Goal: Task Accomplishment & Management: Complete application form

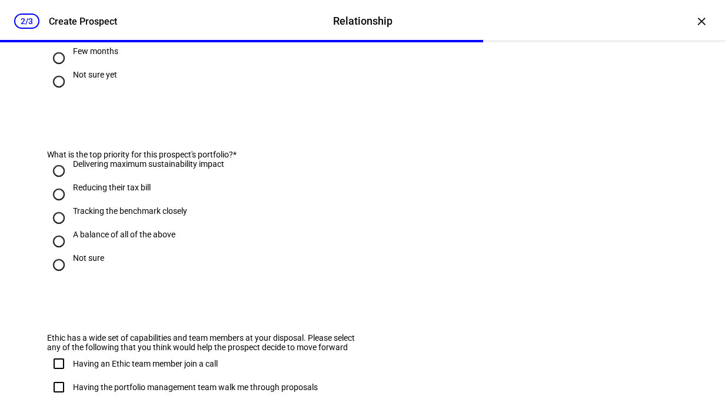
scroll to position [554, 0]
click at [56, 206] on input "Reducing their tax bill" at bounding box center [59, 194] width 24 height 24
radio input "true"
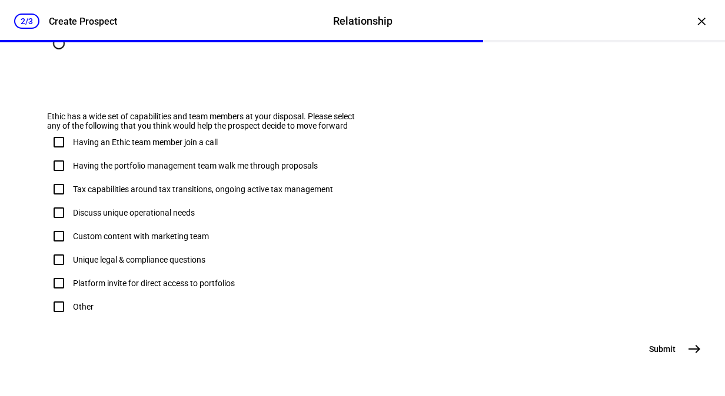
scroll to position [830, 0]
click at [58, 138] on input "Having an Ethic team member join a call" at bounding box center [59, 143] width 24 height 24
checkbox input "true"
click at [60, 158] on input "Having the portfolio management team walk me through proposals" at bounding box center [59, 166] width 24 height 24
checkbox input "true"
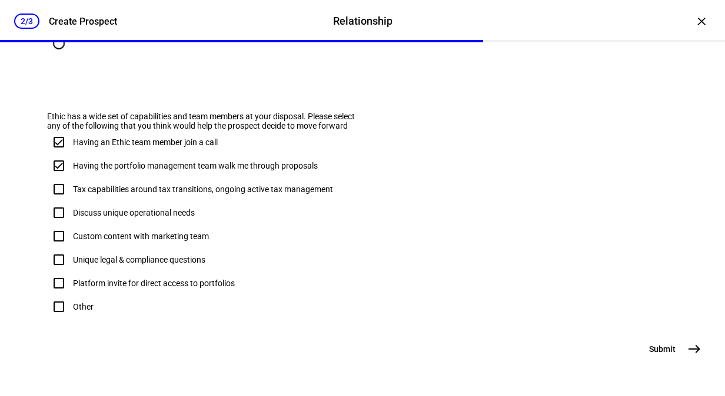
click at [61, 184] on input "Tax capabilities around tax transitions, ongoing active tax management" at bounding box center [59, 190] width 24 height 24
checkbox input "true"
click at [687, 348] on mat-icon "east" at bounding box center [694, 349] width 14 height 14
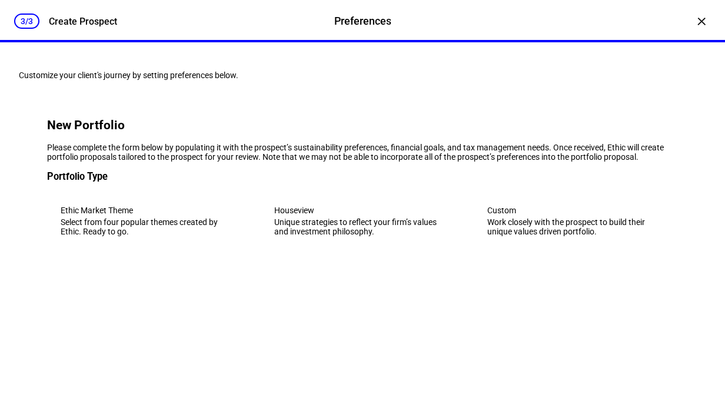
scroll to position [23, 0]
click at [175, 236] on div "Select from four popular themes created by Ethic. Ready to go." at bounding box center [149, 227] width 177 height 19
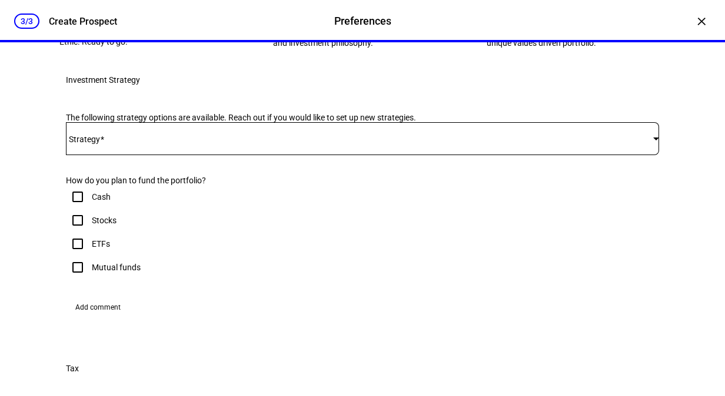
scroll to position [260, 0]
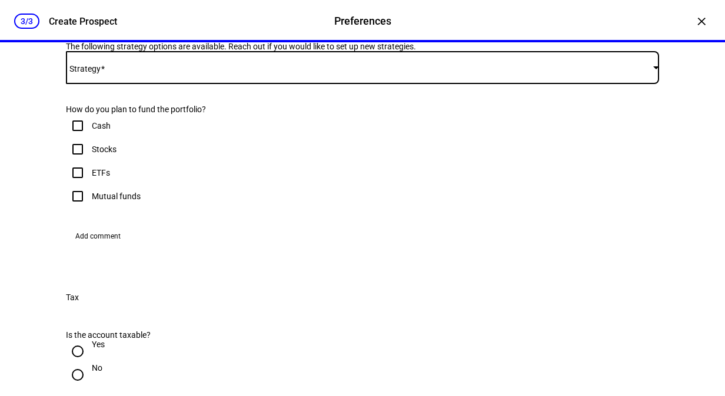
click at [172, 72] on span at bounding box center [359, 67] width 587 height 9
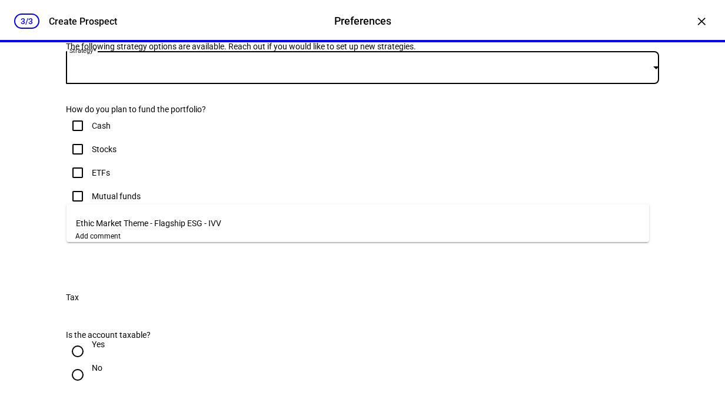
click at [138, 220] on span "Ethic Market Theme - Flagship ESG - IVV" at bounding box center [148, 223] width 145 height 9
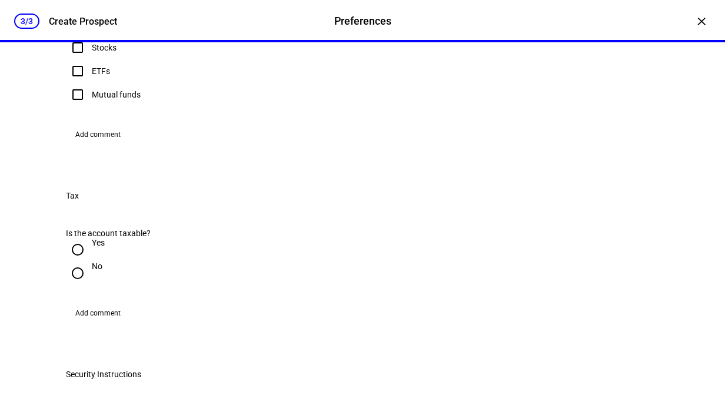
scroll to position [366, 0]
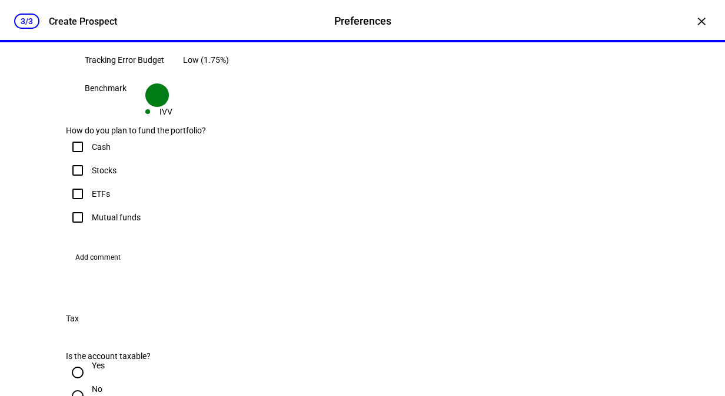
click at [74, 206] on input "ETFs" at bounding box center [78, 194] width 24 height 24
checkbox input "true"
click at [76, 229] on input "Mutual funds" at bounding box center [78, 218] width 24 height 24
checkbox input "true"
click at [79, 182] on input "Stocks" at bounding box center [78, 171] width 24 height 24
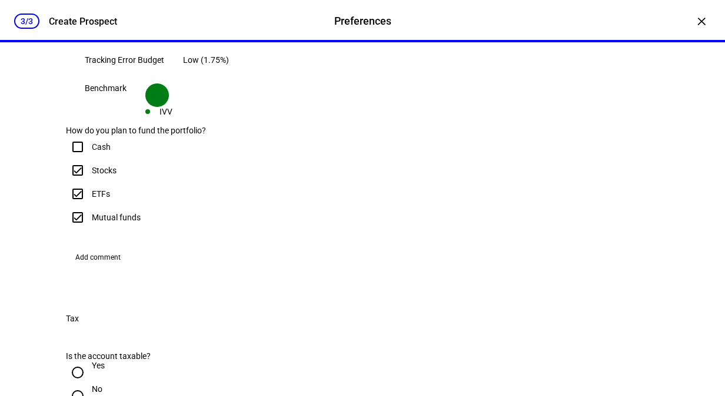
checkbox input "true"
click at [78, 159] on input "Cash" at bounding box center [78, 147] width 24 height 24
checkbox input "true"
click at [147, 27] on img at bounding box center [137, 17] width 19 height 19
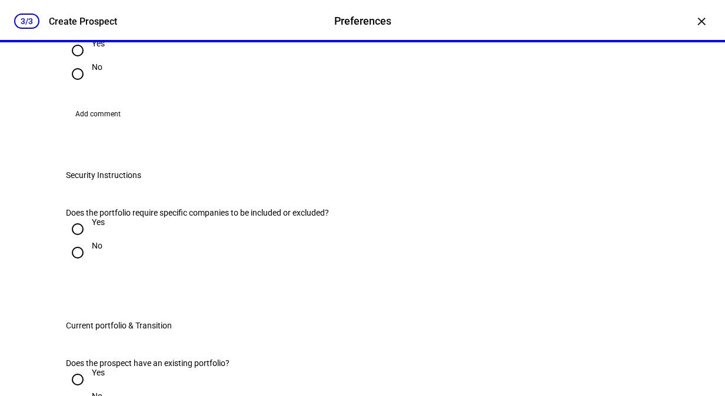
scroll to position [689, 0]
click at [84, 62] on input "Yes" at bounding box center [78, 50] width 24 height 24
radio input "true"
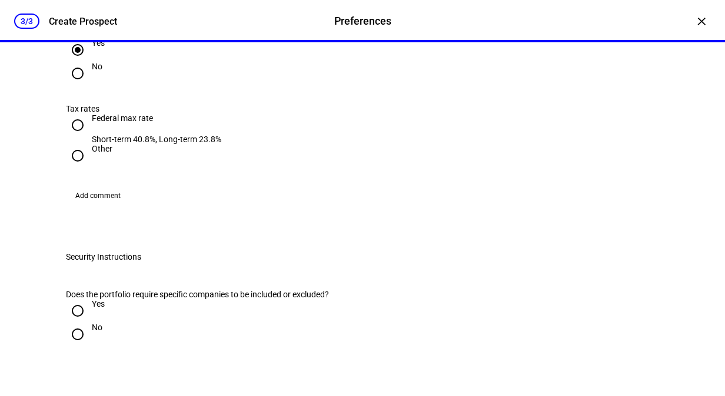
scroll to position [838, 0]
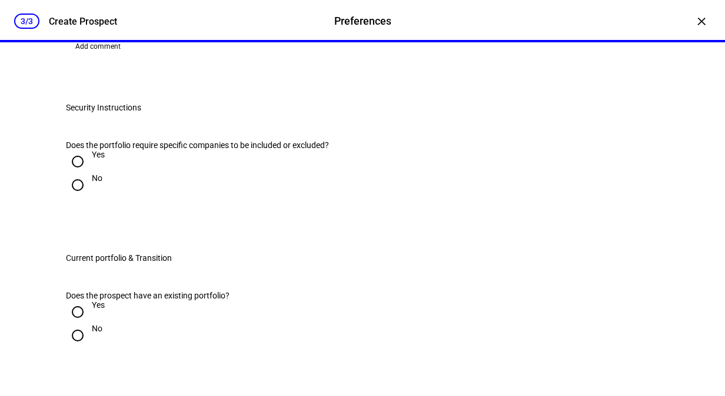
click at [76, 18] on input "Other" at bounding box center [78, 7] width 24 height 24
radio input "true"
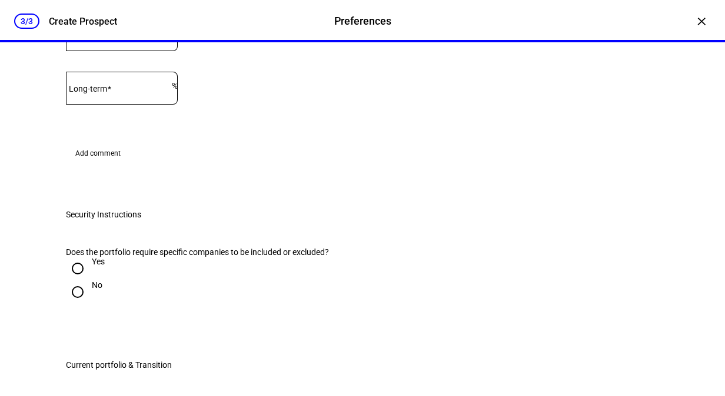
radio input "true"
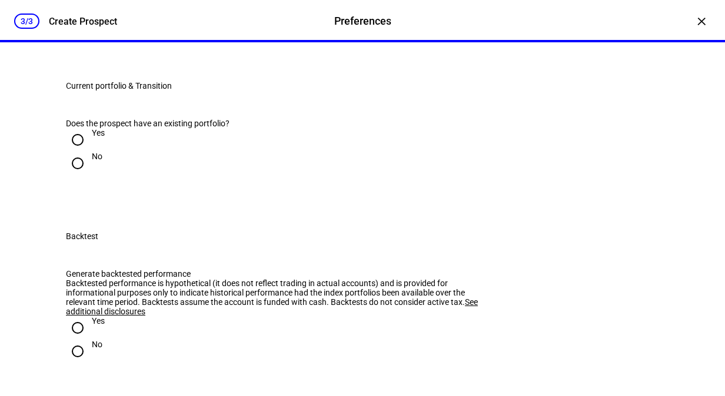
scroll to position [1031, 0]
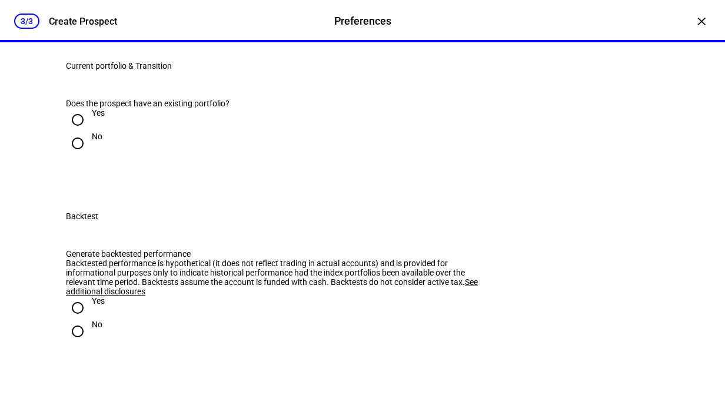
radio input "true"
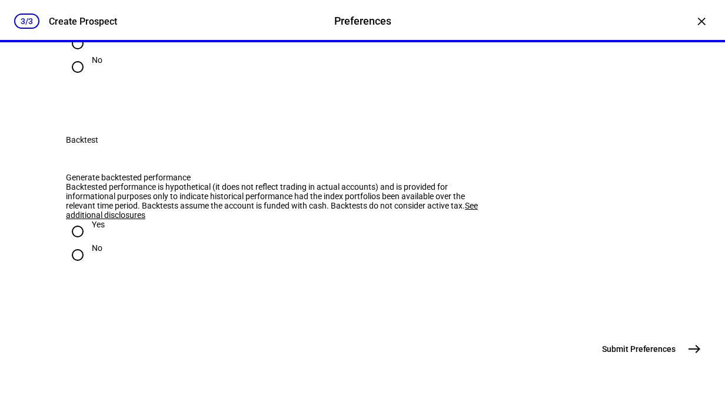
scroll to position [1139, 0]
click at [81, 55] on input "Yes" at bounding box center [78, 44] width 24 height 24
radio input "true"
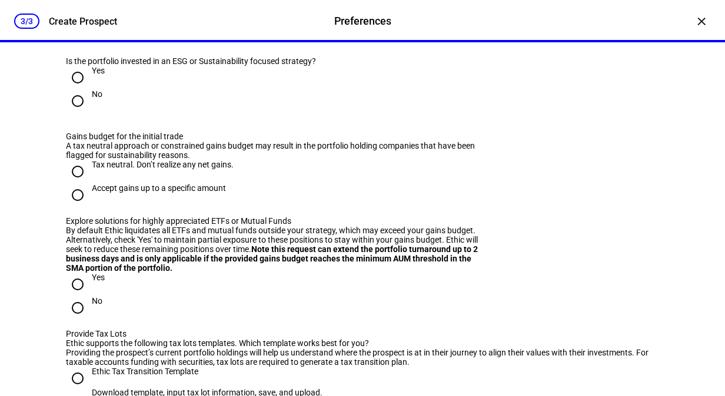
scroll to position [1220, 0]
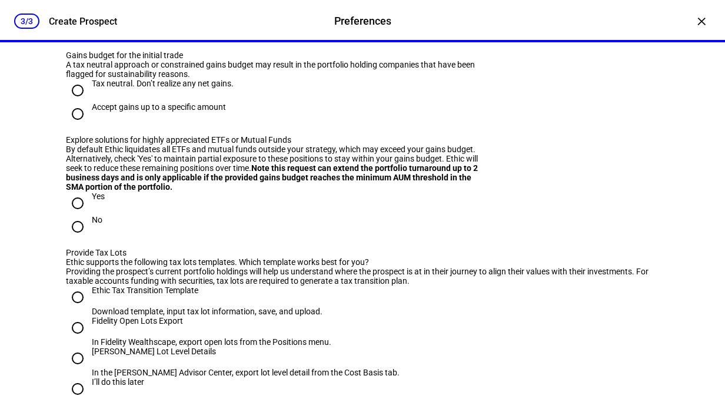
click at [76, 32] on input "No" at bounding box center [78, 20] width 24 height 24
radio input "true"
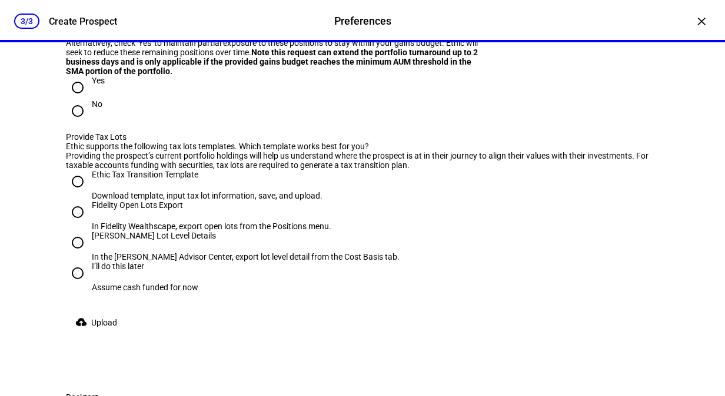
scroll to position [1336, 0]
radio input "true"
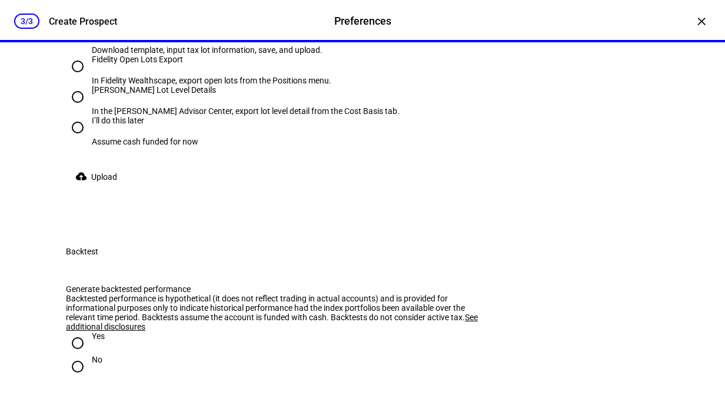
scroll to position [1482, 0]
radio input "true"
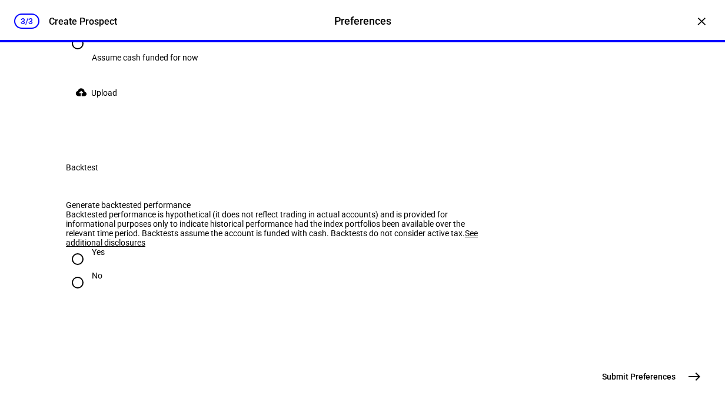
scroll to position [1604, 0]
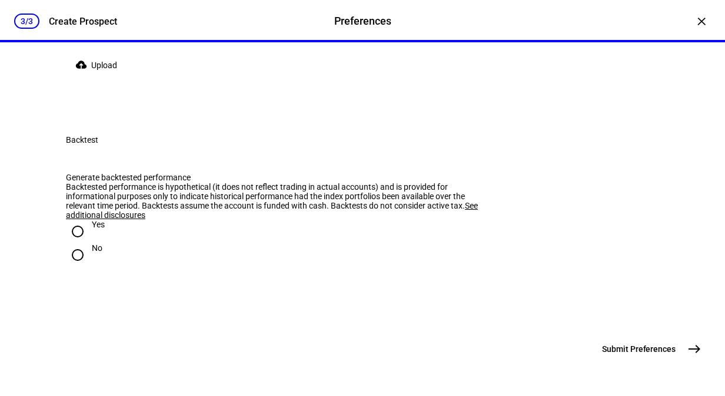
radio input "true"
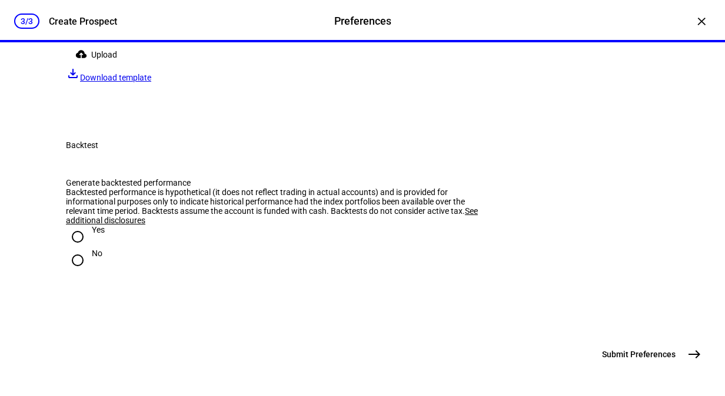
click at [96, 66] on span "Upload" at bounding box center [104, 55] width 26 height 24
click at [74, 17] on input "I’ll do this later Assume cash funded for now" at bounding box center [78, 6] width 24 height 24
radio input "true"
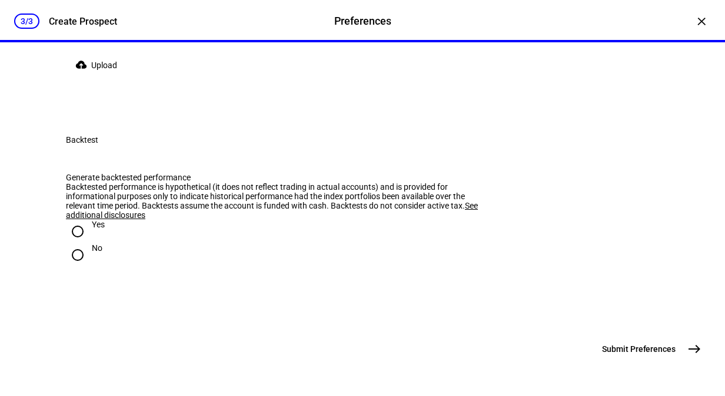
scroll to position [1936, 0]
click at [77, 220] on input "Yes" at bounding box center [78, 232] width 24 height 24
radio input "true"
click at [81, 244] on input "No" at bounding box center [78, 256] width 24 height 24
radio input "true"
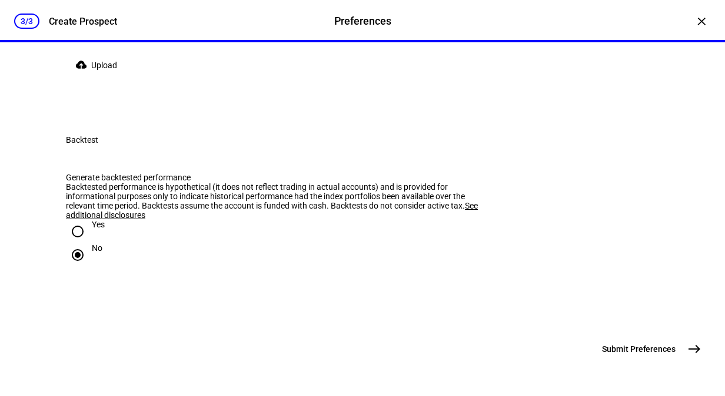
click at [687, 347] on mat-icon "east" at bounding box center [694, 349] width 14 height 14
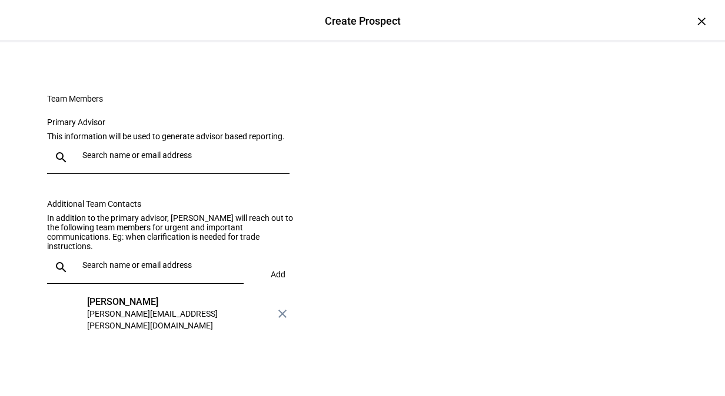
scroll to position [0, 0]
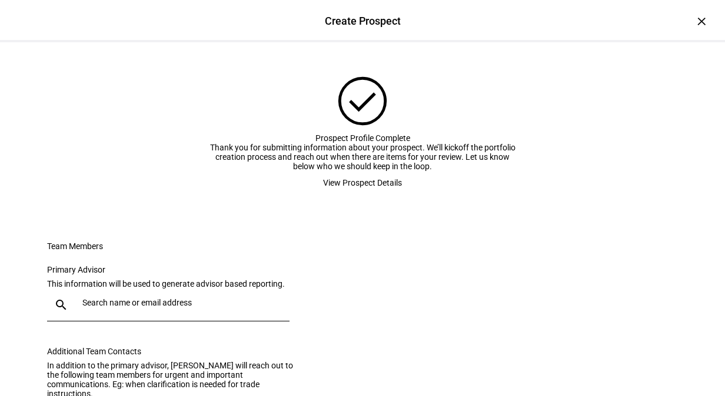
click at [353, 195] on span "View Prospect Details" at bounding box center [362, 183] width 79 height 24
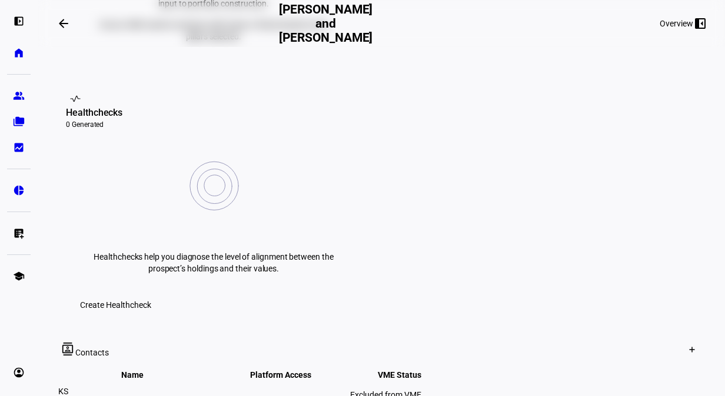
scroll to position [414, 0]
click at [485, 394] on mat-icon "more_vert" at bounding box center [478, 401] width 14 height 14
click at [591, 186] on div at bounding box center [362, 198] width 725 height 396
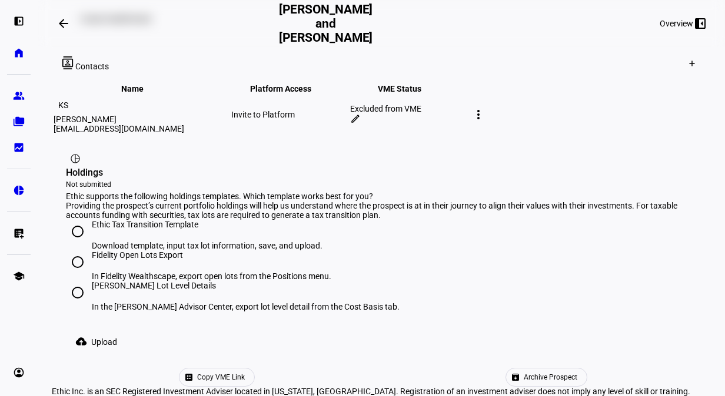
scroll to position [611, 0]
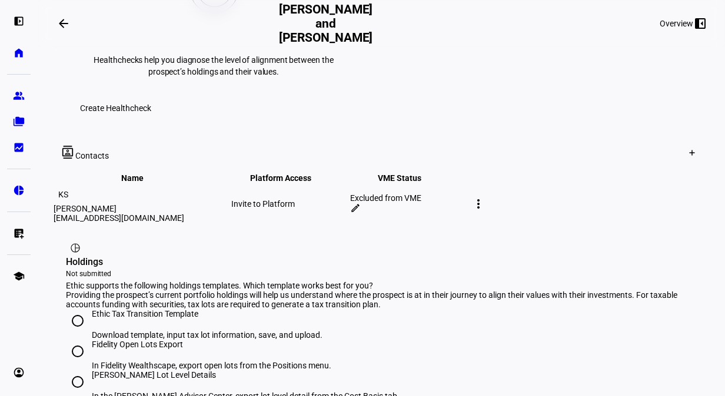
click at [77, 309] on input "Ethic Tax Transition Template Download template, input tax lot information, sav…" at bounding box center [78, 321] width 24 height 24
radio input "true"
